Goal: Task Accomplishment & Management: Use online tool/utility

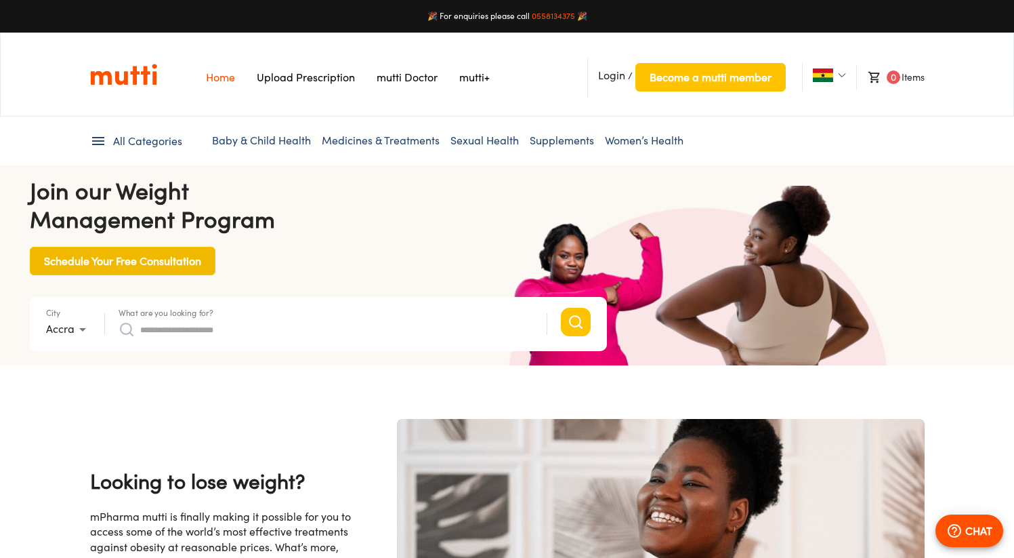
click at [142, 266] on span "Schedule Your Free Consultation" at bounding box center [122, 260] width 157 height 19
click at [293, 75] on link "Upload Prescription" at bounding box center [306, 77] width 98 height 14
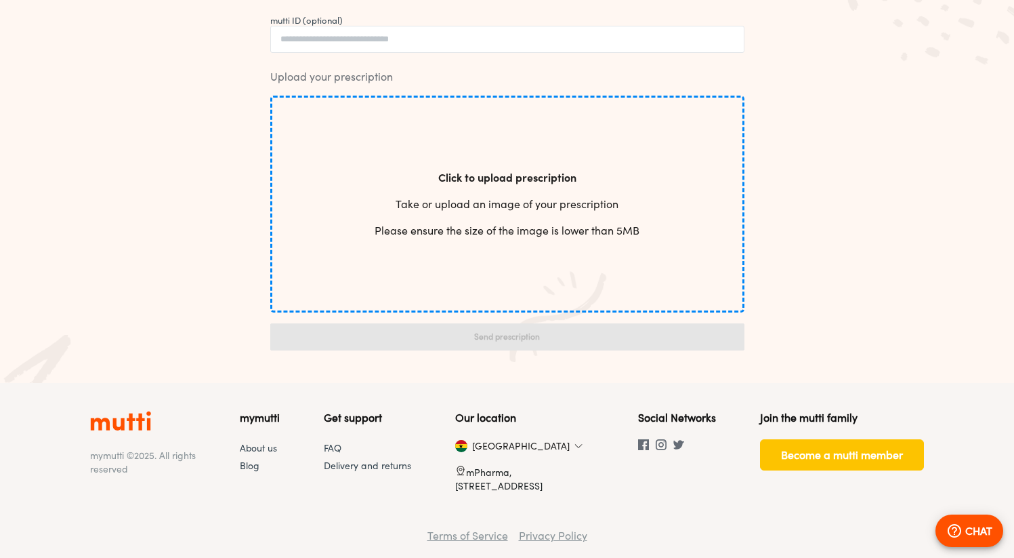
scroll to position [377, 0]
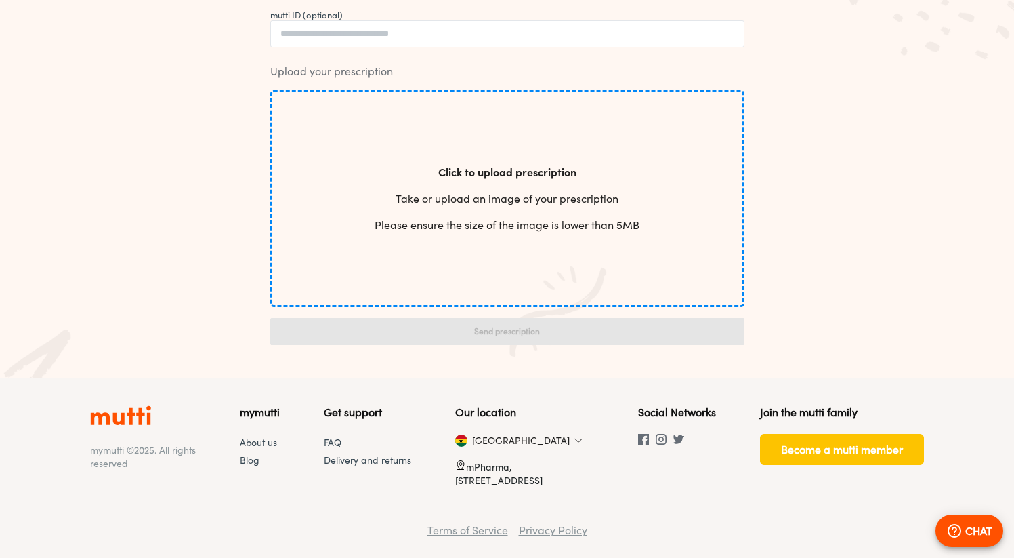
click at [541, 180] on div "Click to upload prescription Take or upload an image of your prescription Pleas…" at bounding box center [507, 199] width 265 height 90
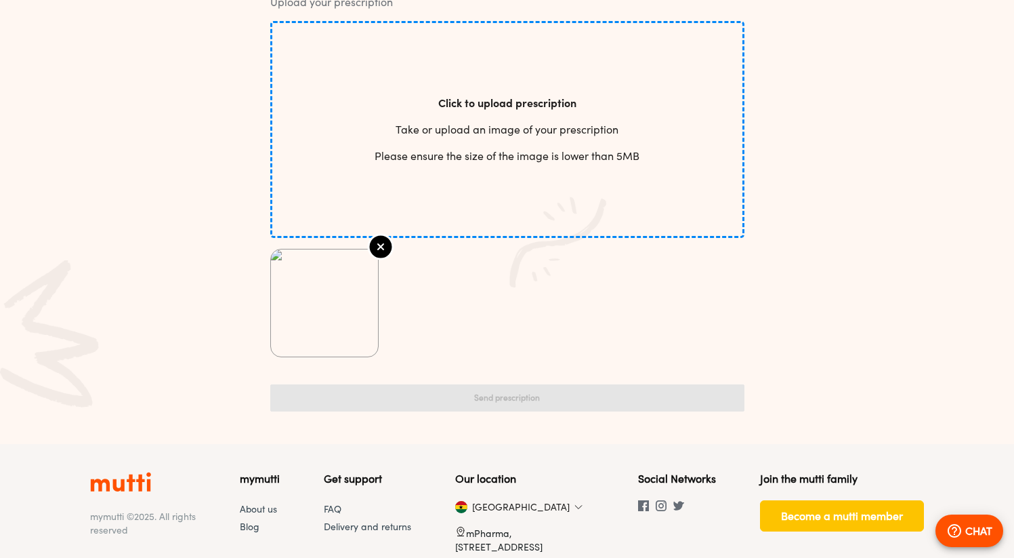
scroll to position [494, 0]
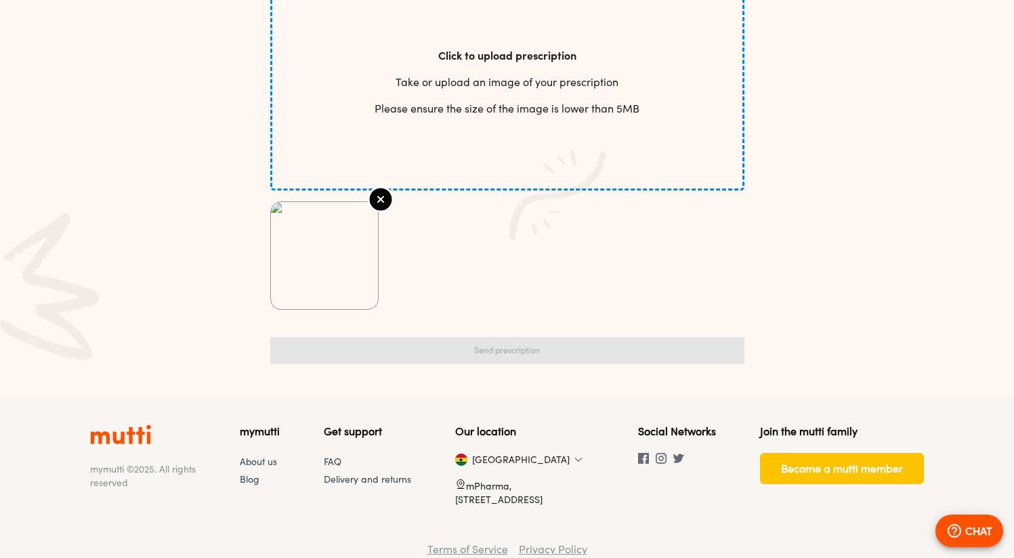
click at [301, 241] on img at bounding box center [324, 255] width 107 height 107
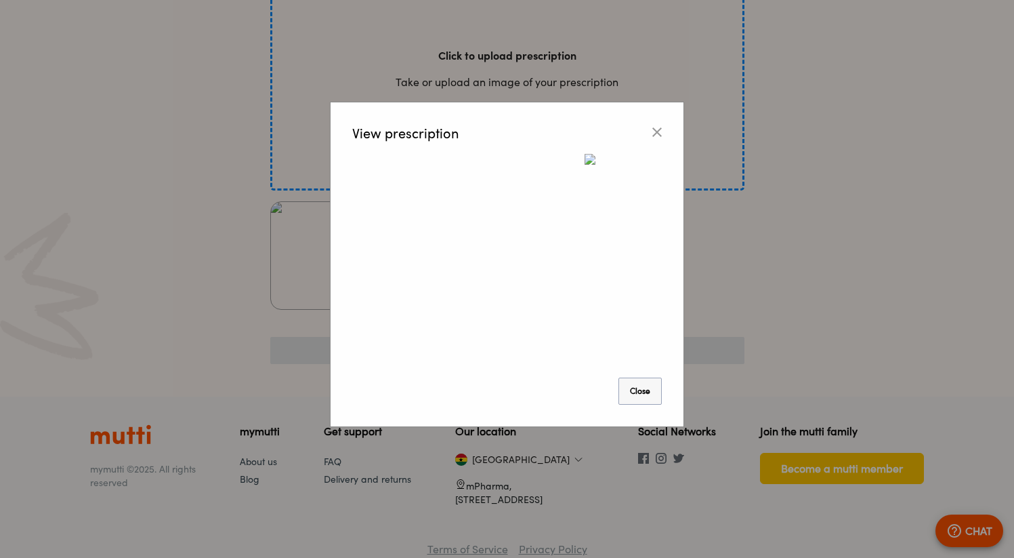
click at [633, 385] on button "Close" at bounding box center [639, 390] width 43 height 27
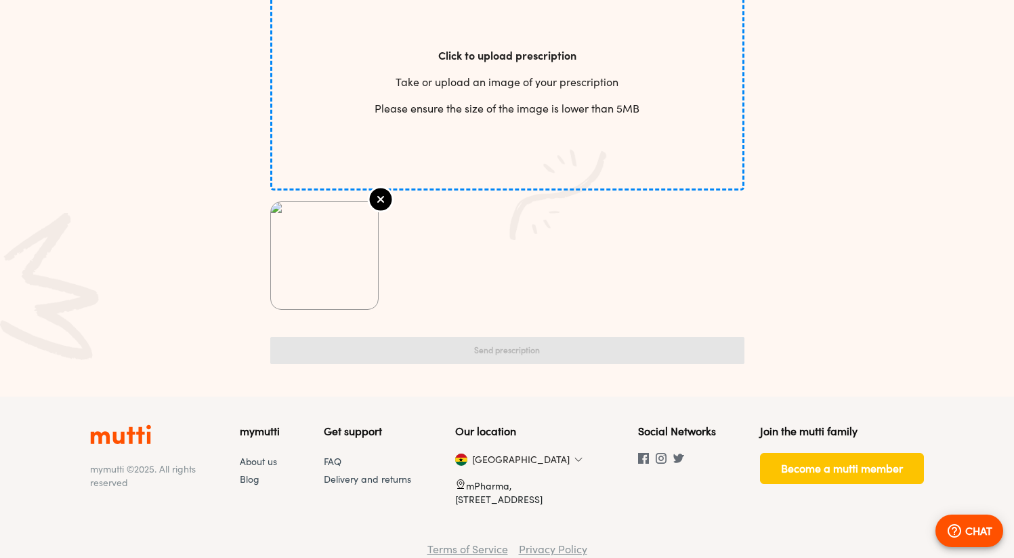
click at [331, 241] on img at bounding box center [324, 255] width 107 height 107
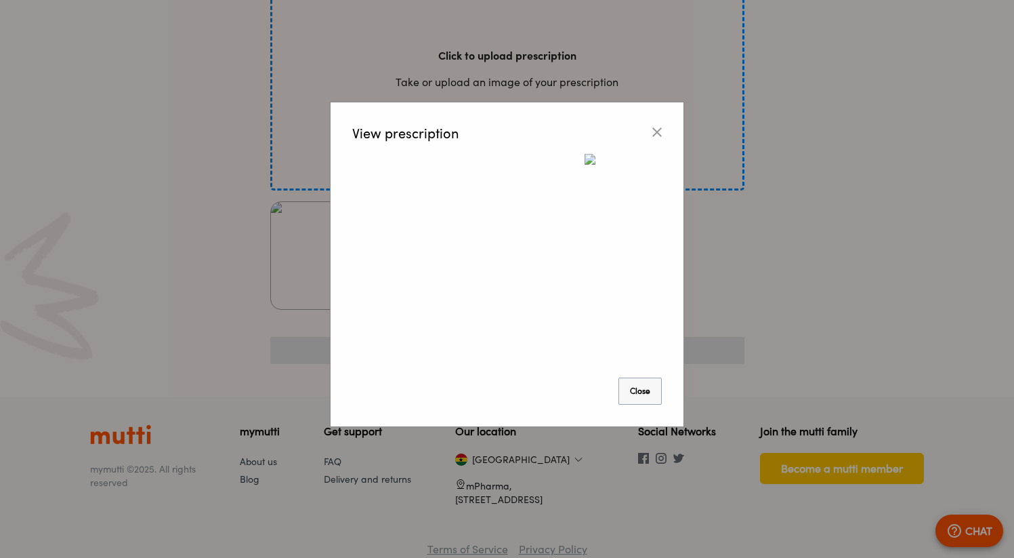
click at [640, 393] on button "Close" at bounding box center [639, 390] width 43 height 27
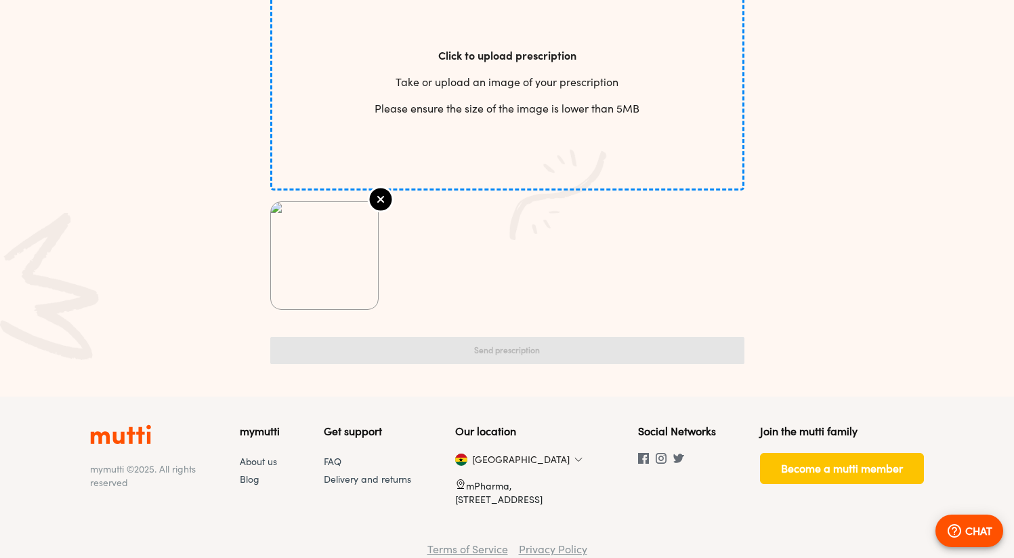
click at [180, 245] on div "Electronic Prescription Uploader First name Last name Your active phone number …" at bounding box center [507, 23] width 1014 height 747
click at [326, 255] on img at bounding box center [324, 255] width 107 height 107
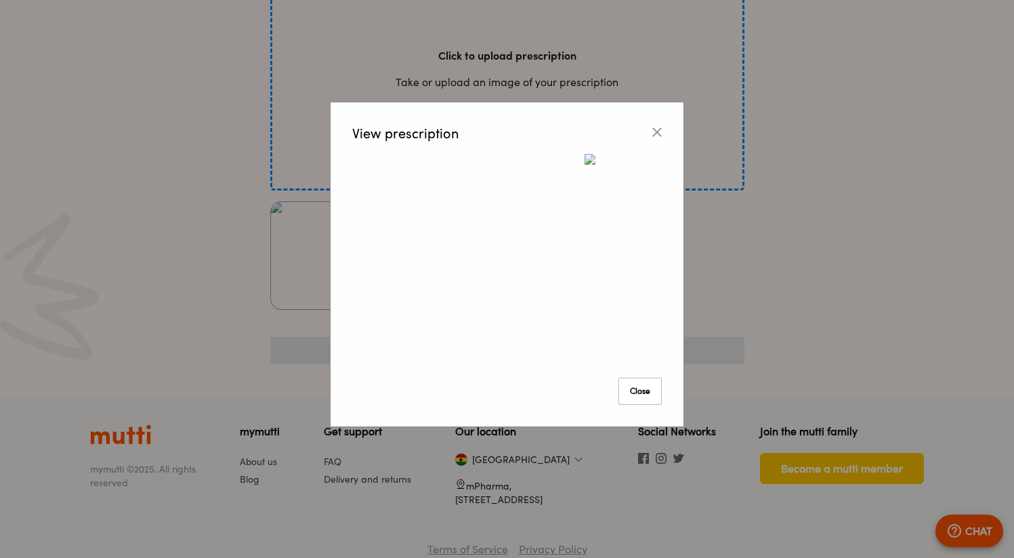
click at [585, 167] on img at bounding box center [623, 161] width 77 height 14
click at [633, 383] on button "Close" at bounding box center [639, 390] width 43 height 27
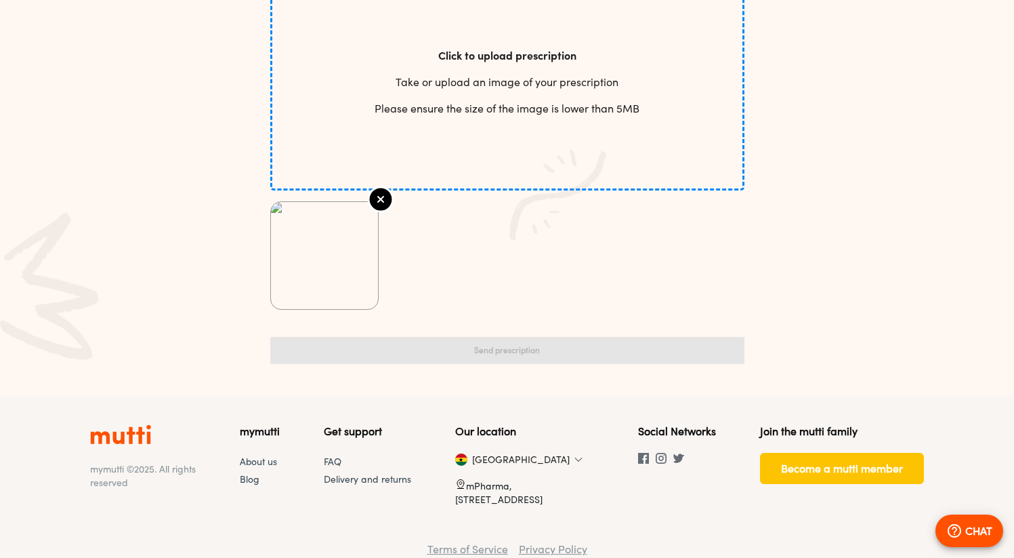
click at [541, 68] on div "Click to upload prescription Take or upload an image of your prescription Pleas…" at bounding box center [507, 82] width 265 height 90
click at [458, 249] on img at bounding box center [451, 255] width 107 height 107
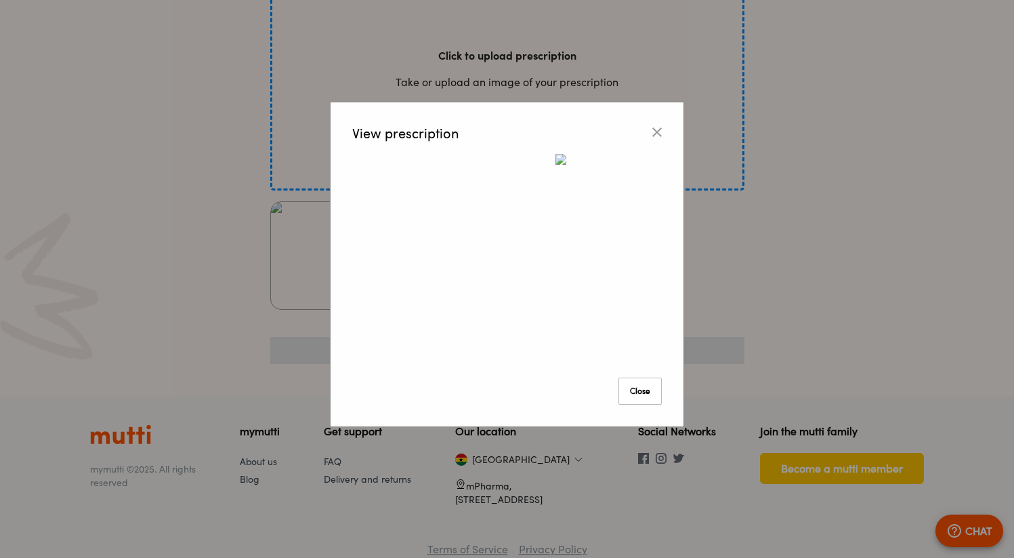
click at [555, 167] on img at bounding box center [608, 161] width 106 height 14
click at [625, 383] on button "Close" at bounding box center [639, 390] width 43 height 27
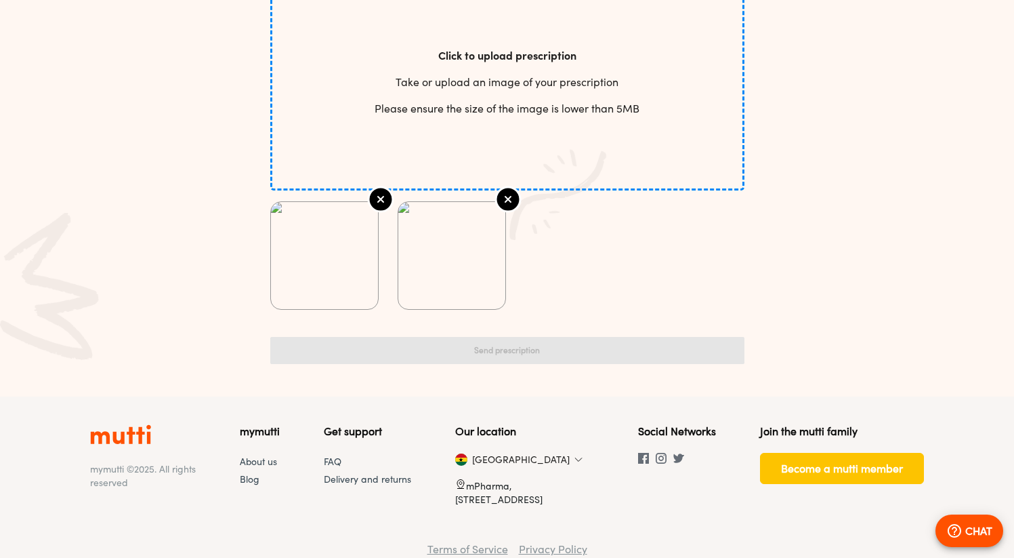
click at [450, 254] on img at bounding box center [451, 255] width 107 height 107
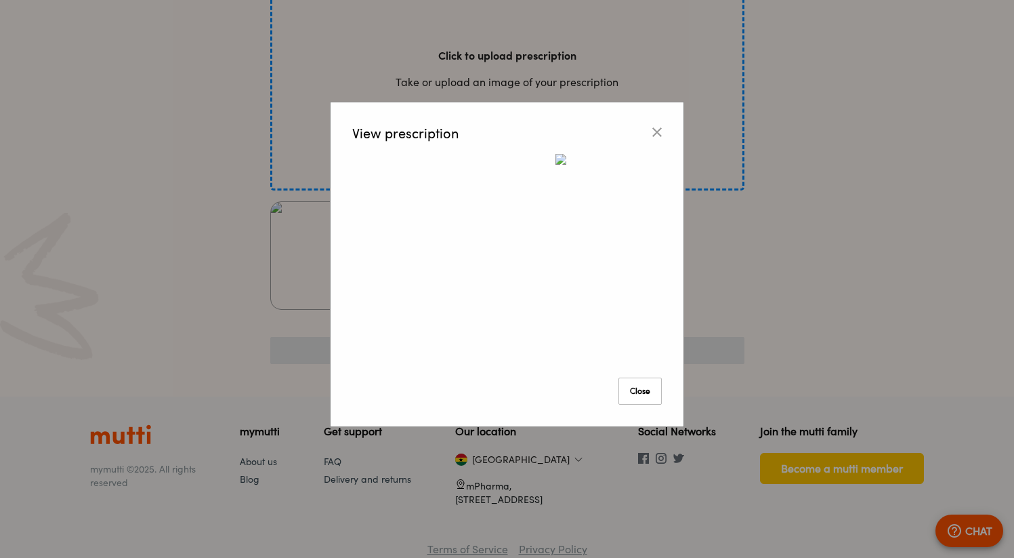
click at [555, 167] on img at bounding box center [608, 161] width 106 height 14
click at [642, 388] on button "Close" at bounding box center [639, 390] width 43 height 27
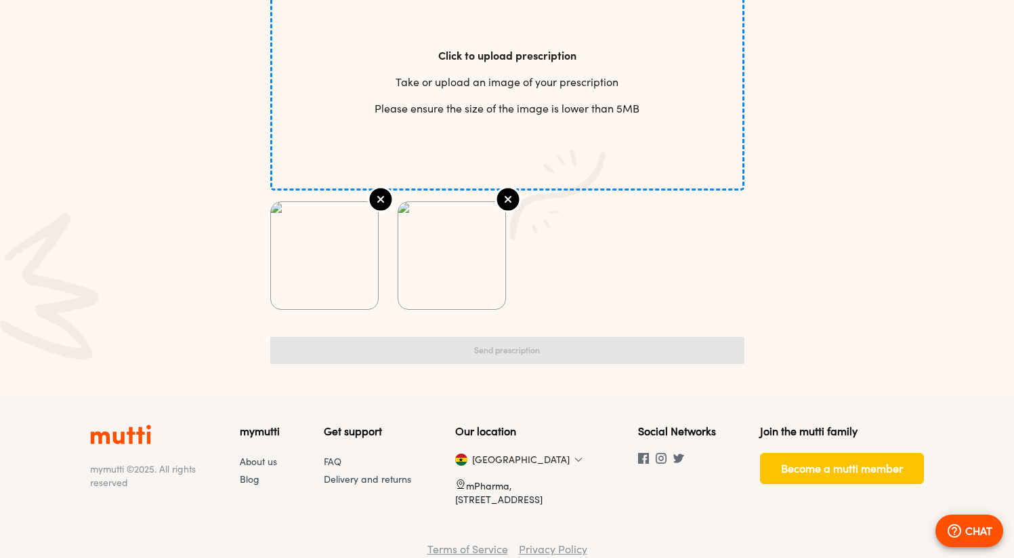
click at [434, 252] on img at bounding box center [451, 255] width 107 height 107
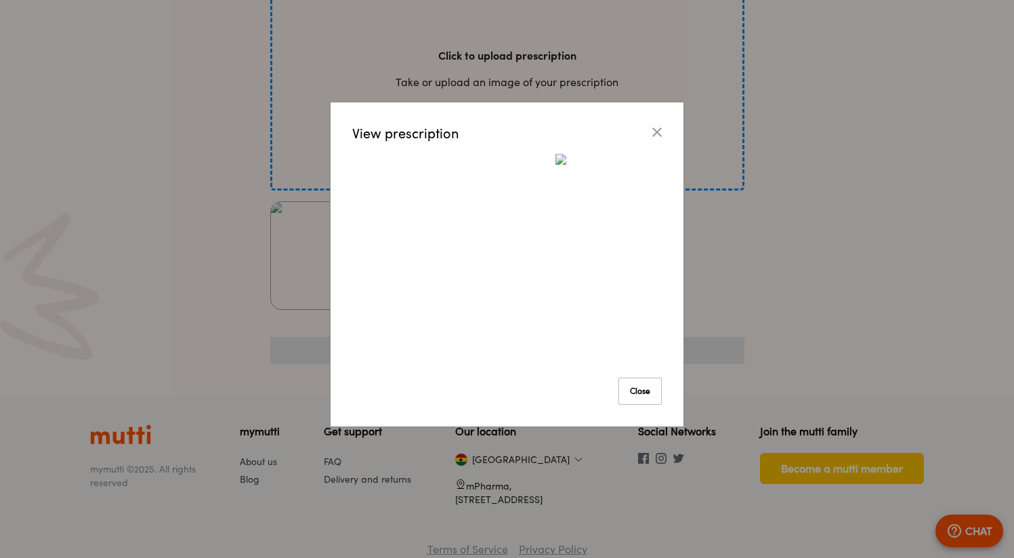
drag, startPoint x: 633, startPoint y: 388, endPoint x: 613, endPoint y: 369, distance: 27.3
click at [633, 388] on button "Close" at bounding box center [639, 390] width 43 height 27
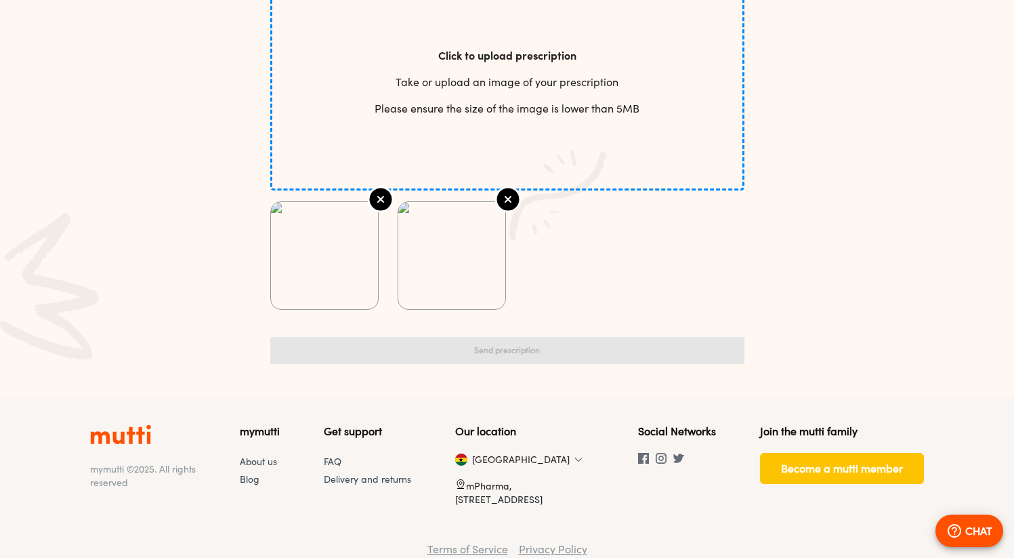
click at [466, 253] on img at bounding box center [451, 255] width 107 height 107
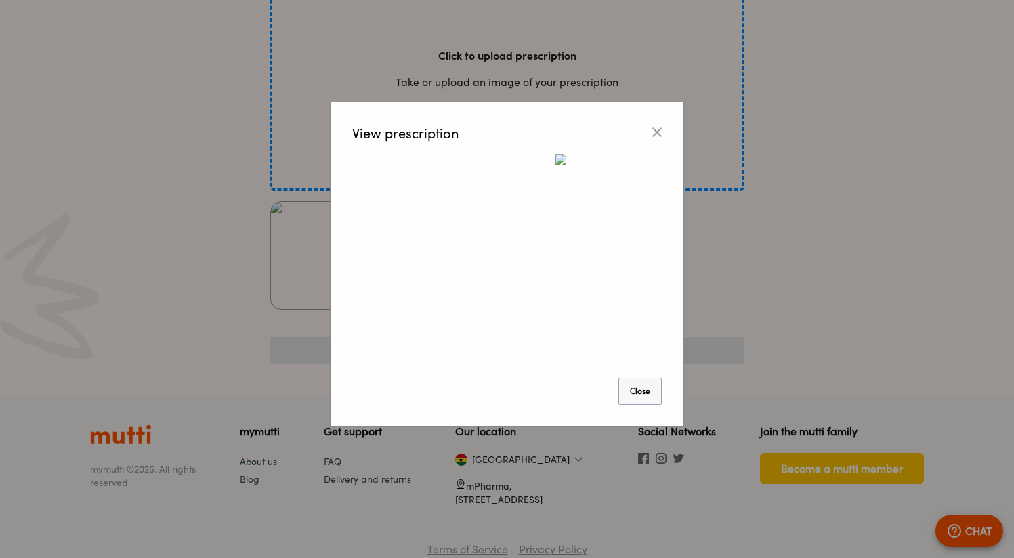
click at [629, 395] on button "Close" at bounding box center [639, 390] width 43 height 27
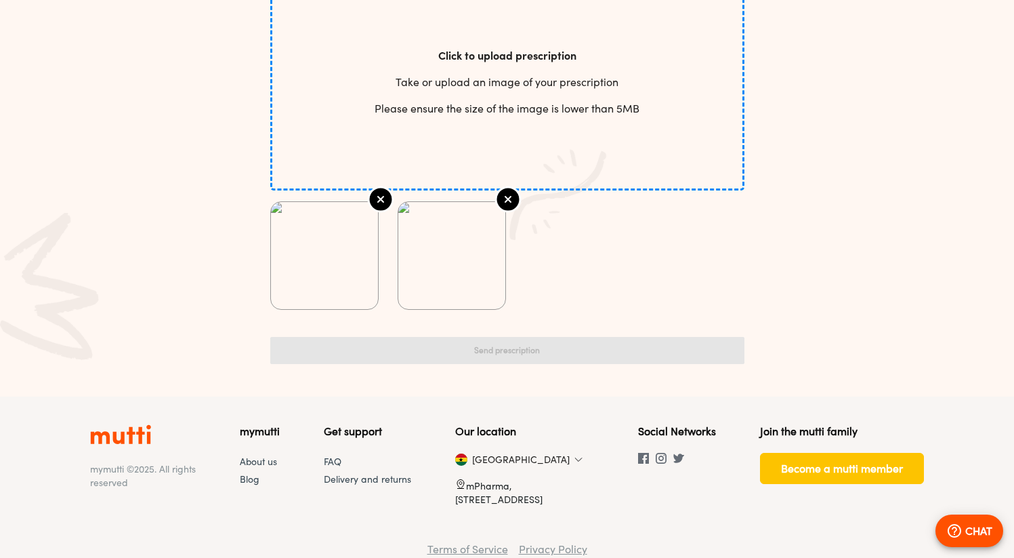
click at [457, 270] on img at bounding box center [451, 255] width 107 height 107
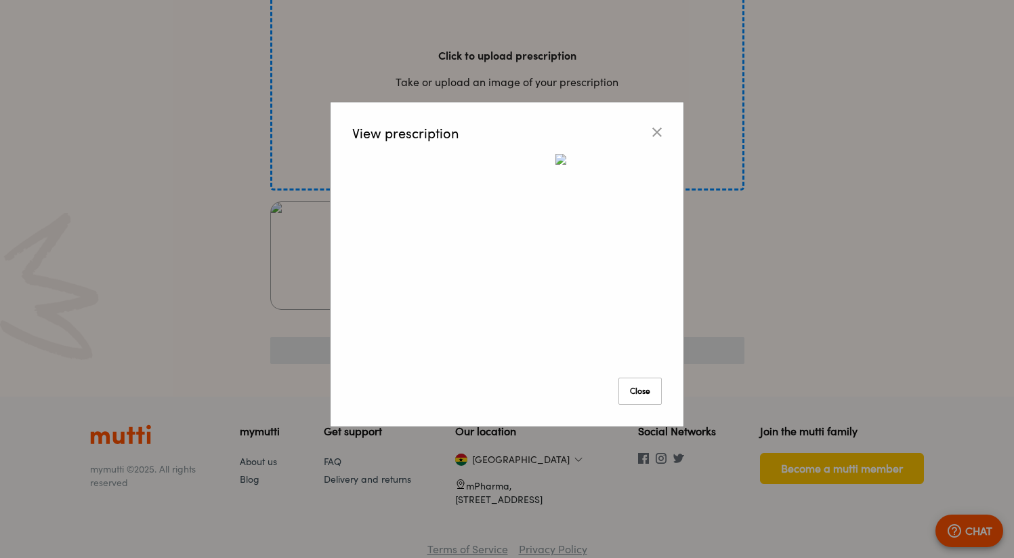
drag, startPoint x: 652, startPoint y: 387, endPoint x: 644, endPoint y: 379, distance: 11.0
click at [652, 387] on button "Close" at bounding box center [639, 390] width 43 height 27
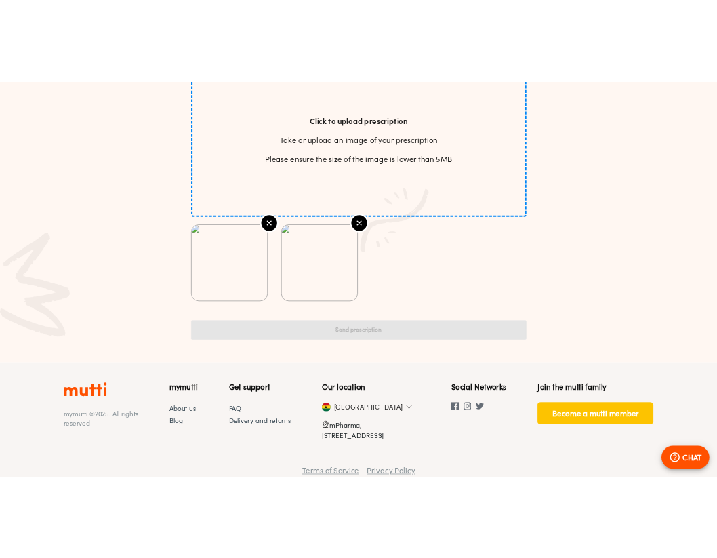
scroll to position [510, 0]
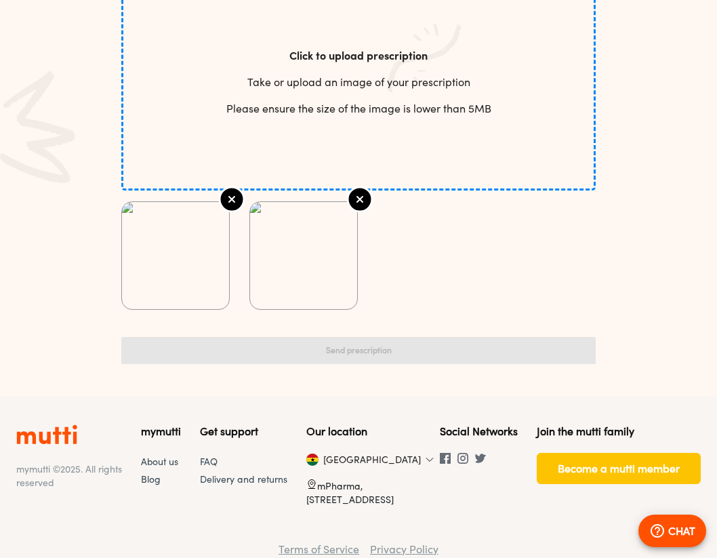
click at [312, 267] on img at bounding box center [303, 255] width 107 height 107
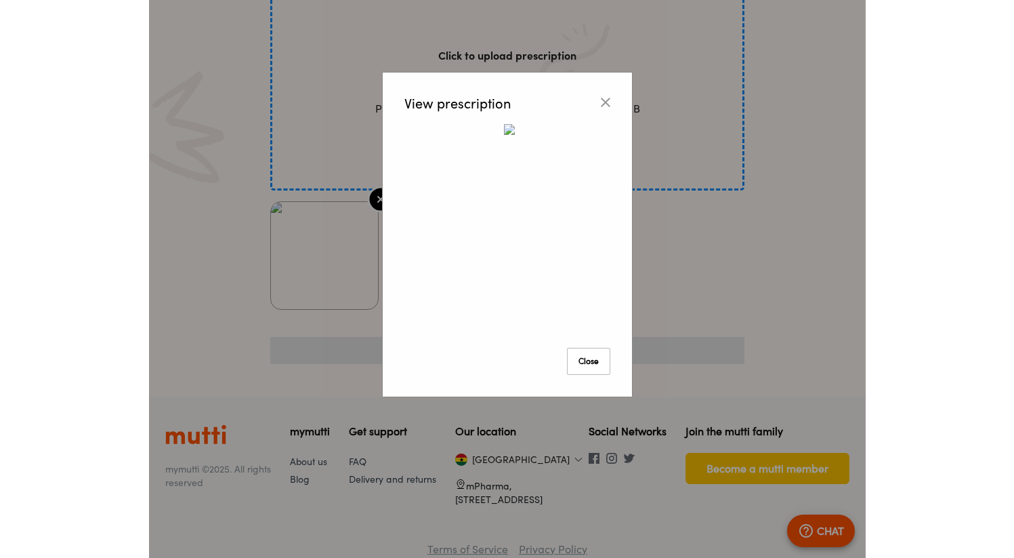
scroll to position [494, 0]
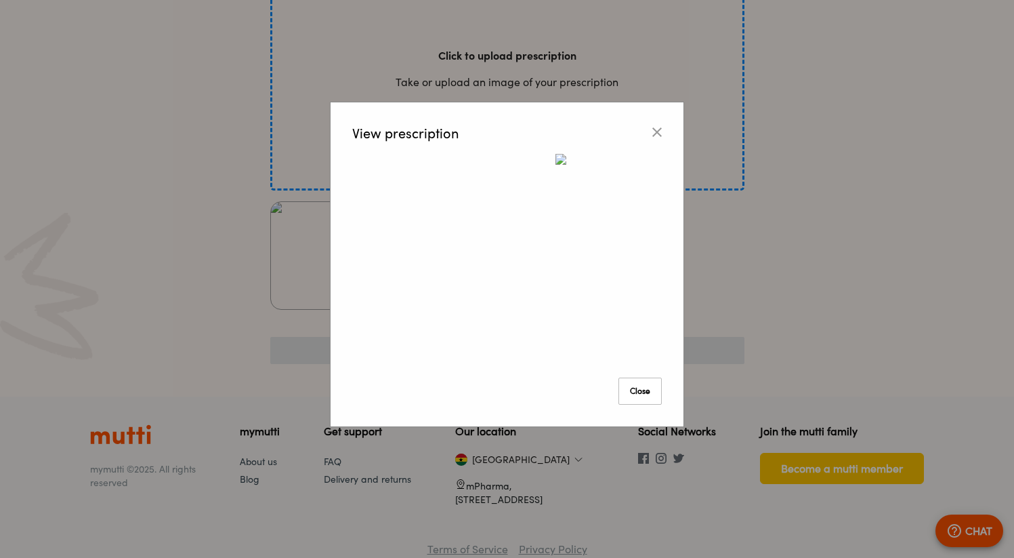
click at [654, 129] on icon at bounding box center [656, 131] width 9 height 9
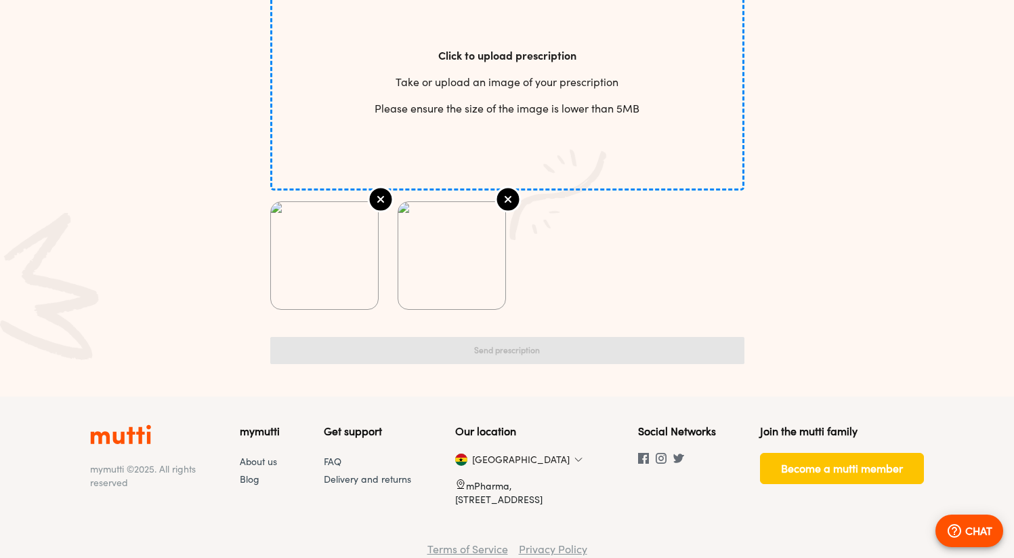
click at [513, 198] on circle at bounding box center [508, 199] width 24 height 24
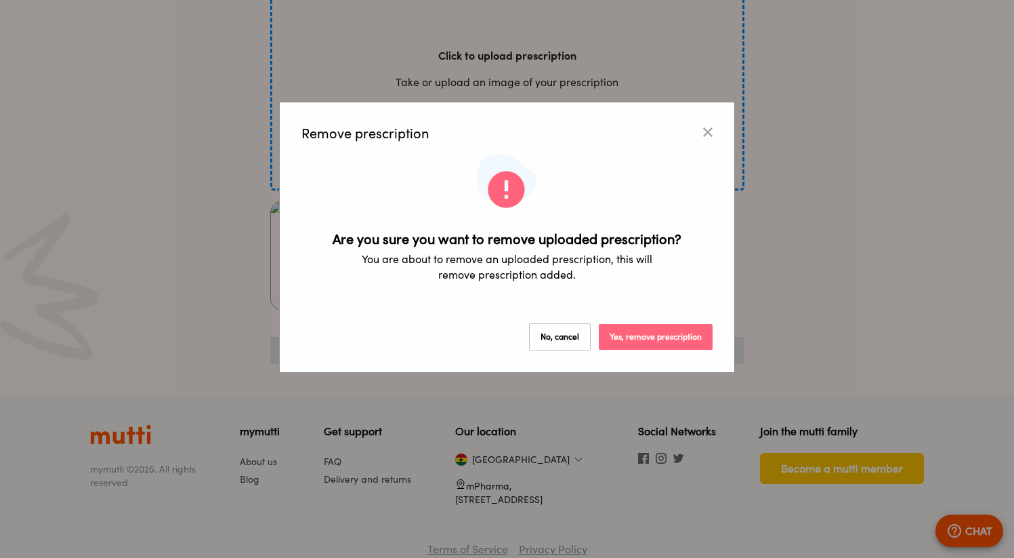
click at [651, 333] on button "Yes, remove prescription" at bounding box center [656, 337] width 114 height 26
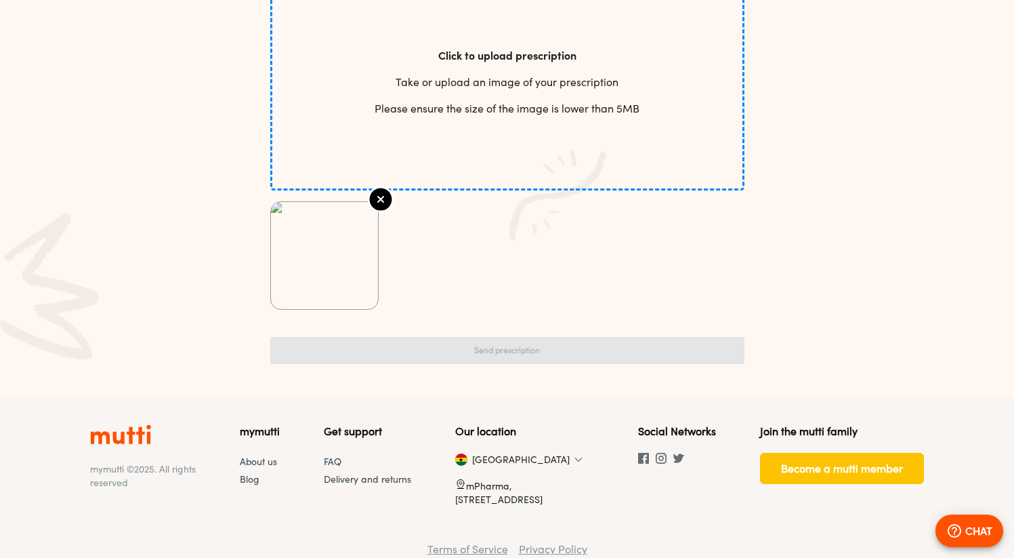
click at [385, 198] on circle at bounding box center [381, 199] width 24 height 24
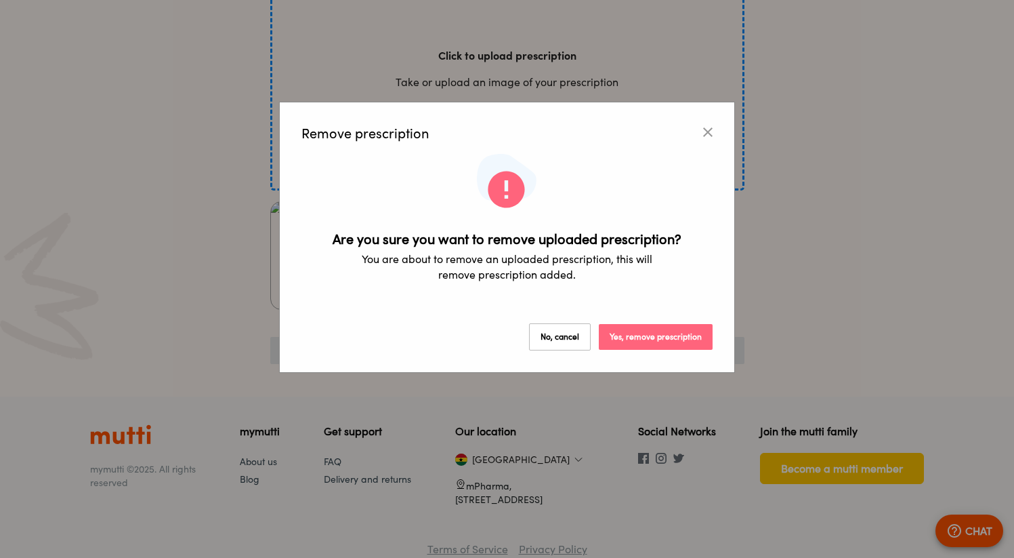
click at [630, 332] on button "Yes, remove prescription" at bounding box center [656, 337] width 114 height 26
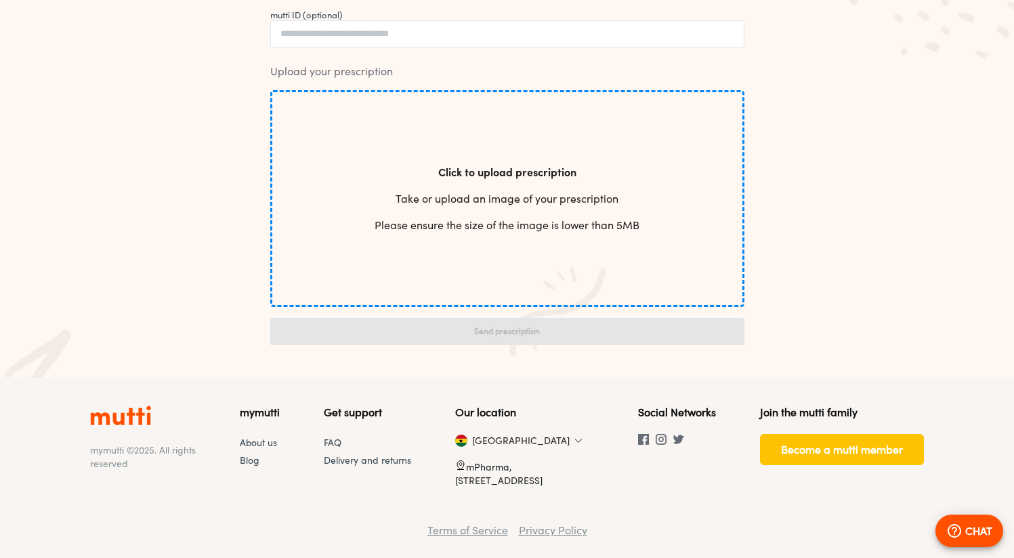
scroll to position [0, 0]
